Goal: Information Seeking & Learning: Check status

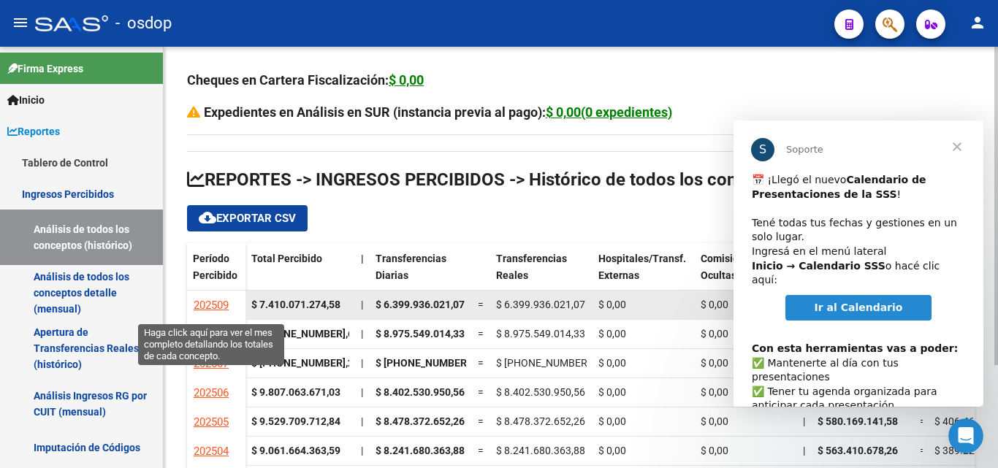
click at [207, 302] on span "202509" at bounding box center [211, 305] width 35 height 13
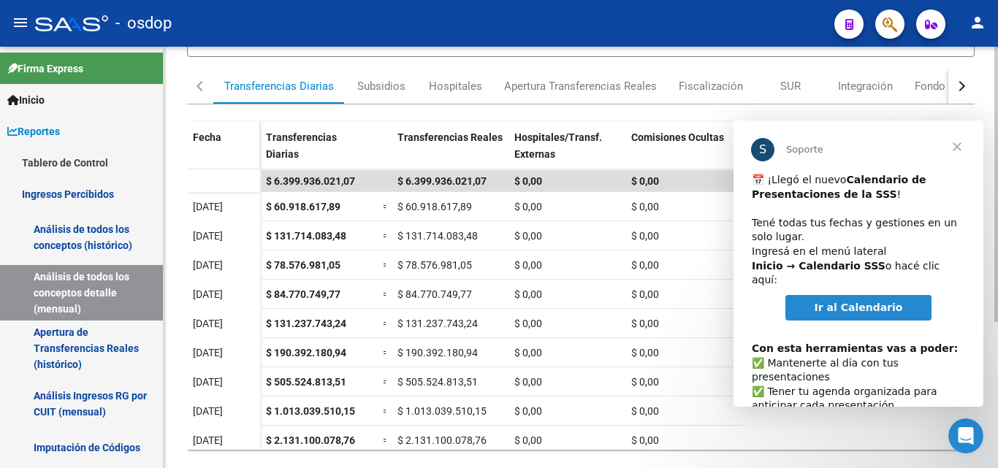
scroll to position [224, 0]
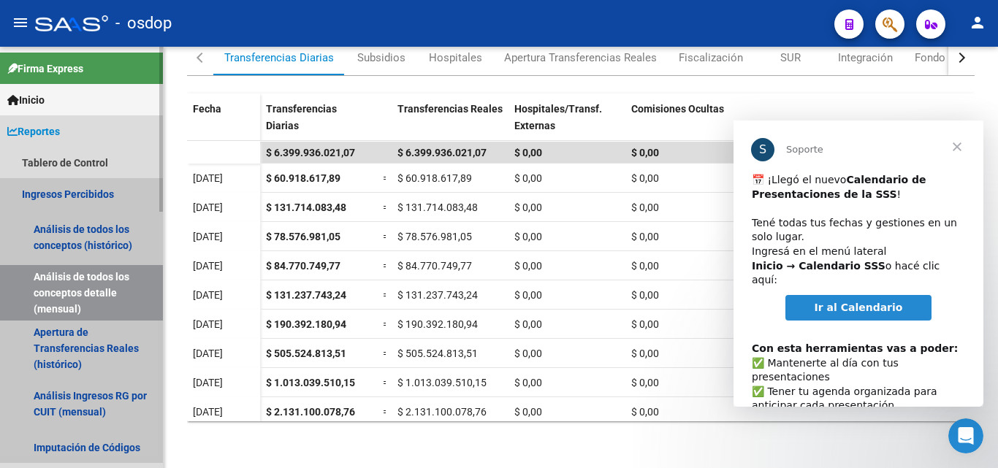
click at [75, 188] on link "Ingresos Percibidos" at bounding box center [81, 193] width 163 height 31
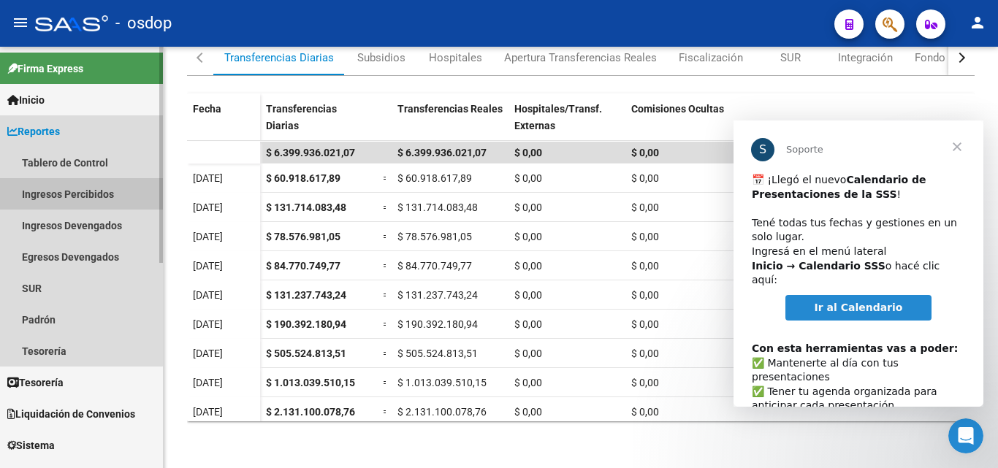
click at [62, 194] on link "Ingresos Percibidos" at bounding box center [81, 193] width 163 height 31
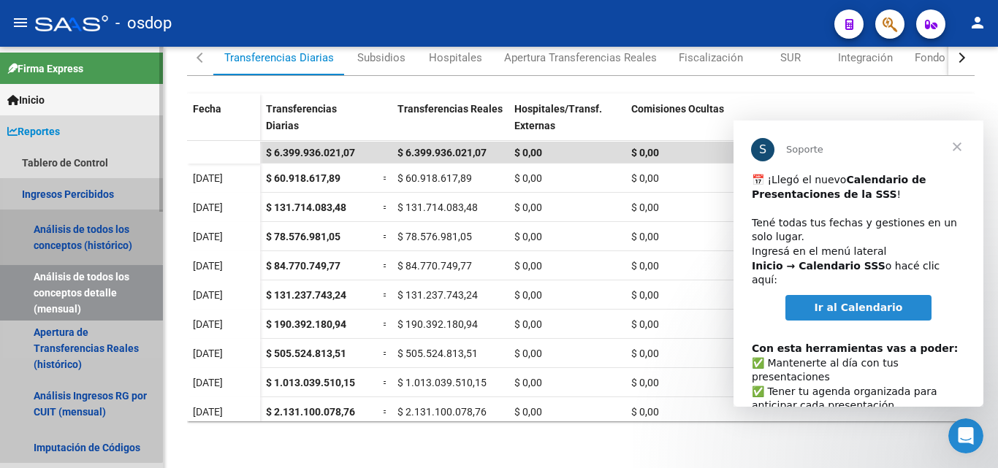
click at [65, 235] on link "Análisis de todos los conceptos (histórico)" at bounding box center [81, 238] width 163 height 56
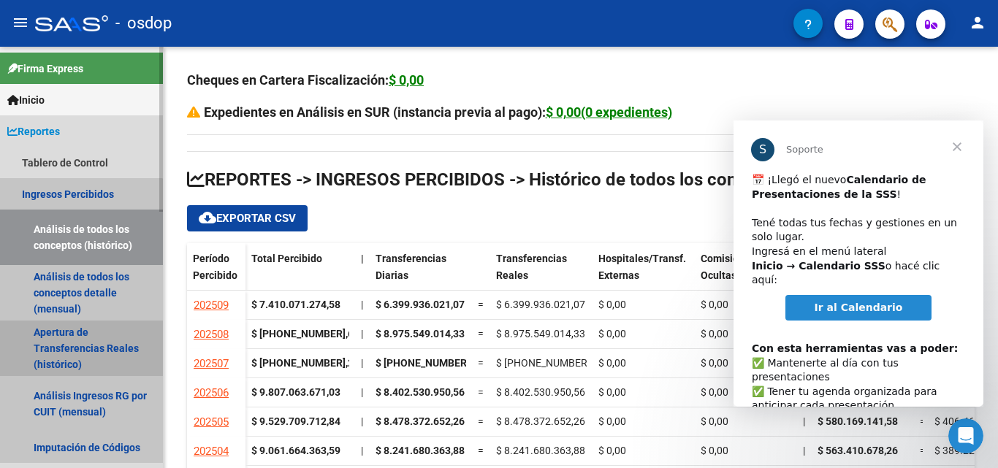
click at [78, 340] on link "Apertura de Transferencias Reales (histórico)" at bounding box center [81, 349] width 163 height 56
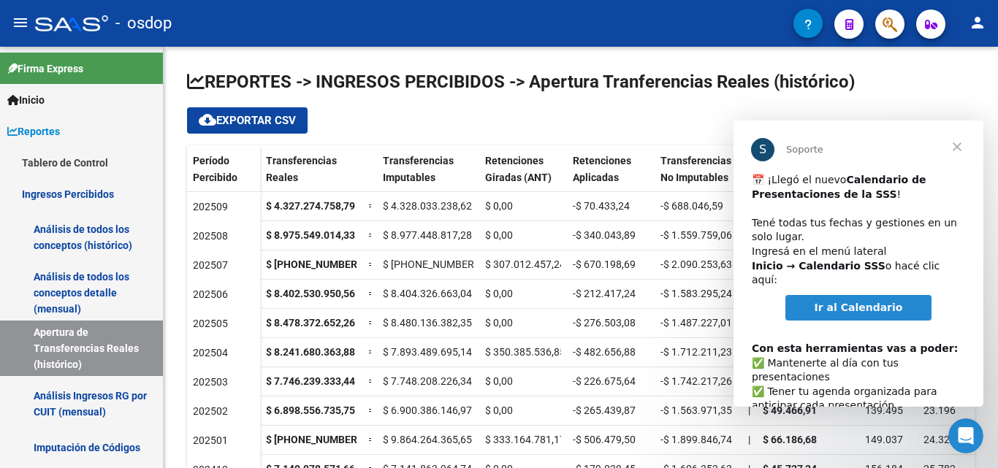
click at [961, 146] on span "Cerrar" at bounding box center [957, 147] width 53 height 53
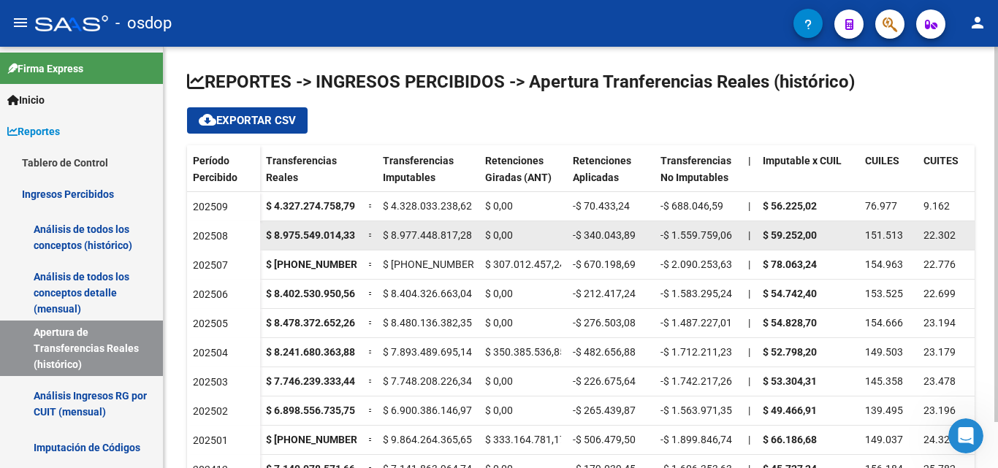
click at [777, 237] on strong "$ 59.252,00" at bounding box center [790, 235] width 54 height 12
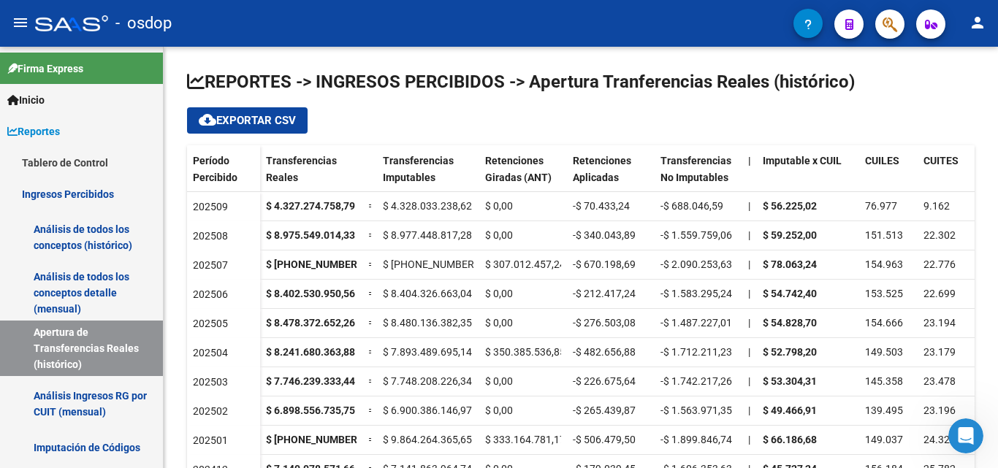
click at [60, 23] on div at bounding box center [71, 23] width 73 height 16
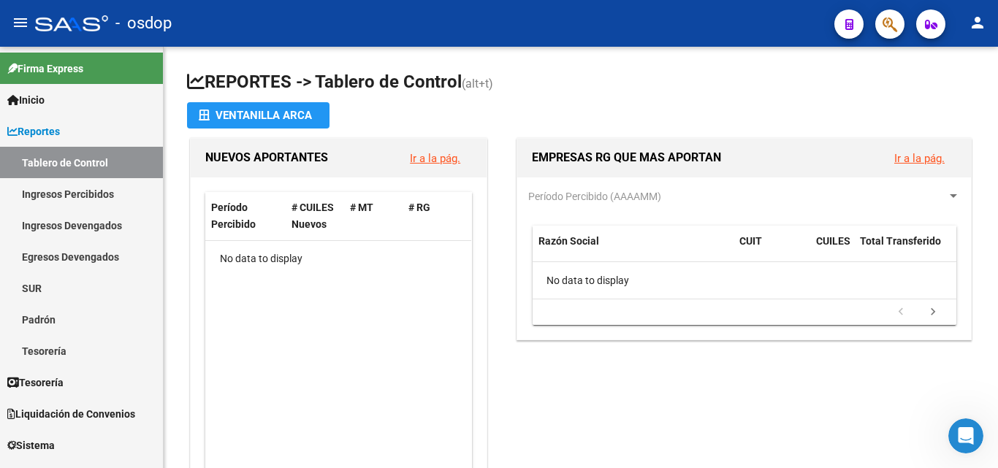
click at [60, 23] on div at bounding box center [71, 23] width 73 height 16
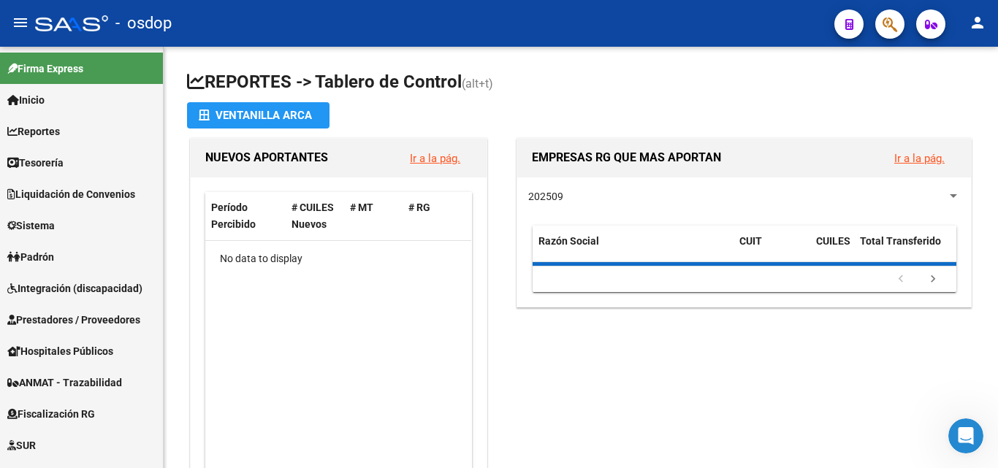
click at [60, 23] on div at bounding box center [71, 23] width 73 height 16
